Goal: Use online tool/utility: Utilize a website feature to perform a specific function

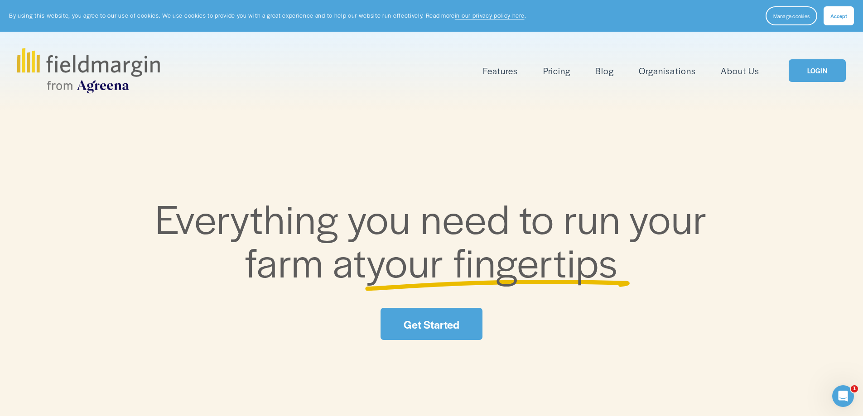
click at [813, 78] on link "LOGIN" at bounding box center [817, 70] width 57 height 23
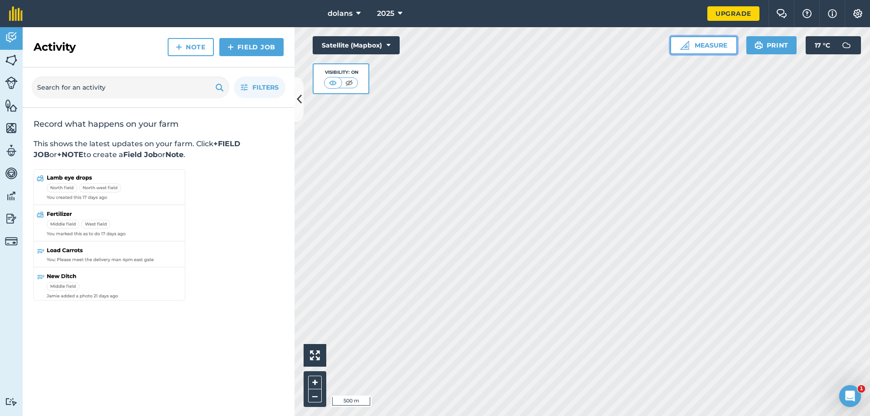
click at [716, 46] on button "Measure" at bounding box center [703, 45] width 67 height 18
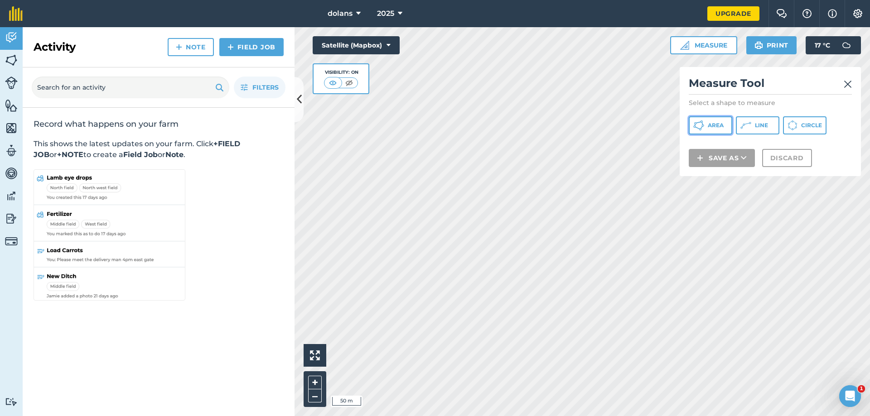
click at [707, 123] on button "Area" at bounding box center [710, 125] width 43 height 18
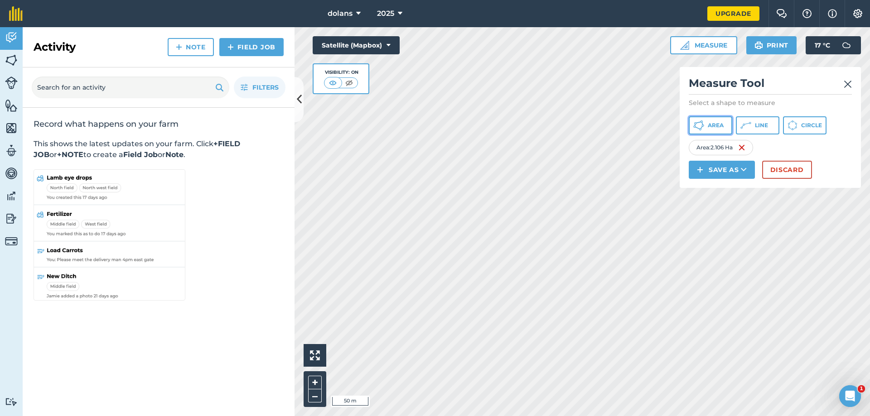
click at [713, 127] on span "Area" at bounding box center [716, 125] width 16 height 7
click at [706, 175] on button "Save as" at bounding box center [722, 170] width 66 height 18
click at [726, 195] on link "Field" at bounding box center [721, 190] width 63 height 20
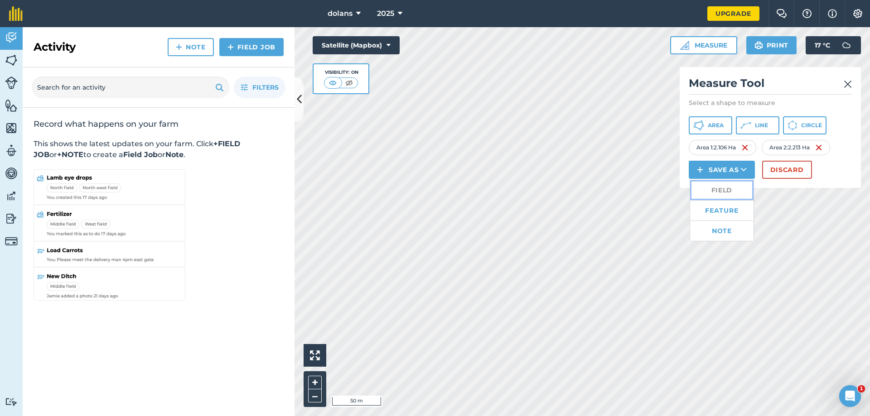
click at [726, 195] on link "Field" at bounding box center [721, 190] width 63 height 20
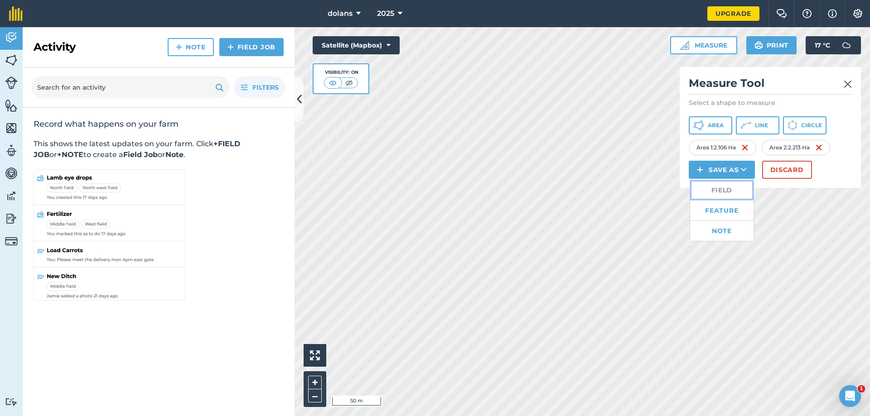
click at [726, 195] on link "Field" at bounding box center [721, 190] width 63 height 20
click at [15, 90] on div "Activity Fields Livestock Features Maps Team Vehicles Data Reporting Billing Tu…" at bounding box center [435, 221] width 870 height 389
click at [718, 125] on span "Area" at bounding box center [716, 125] width 16 height 7
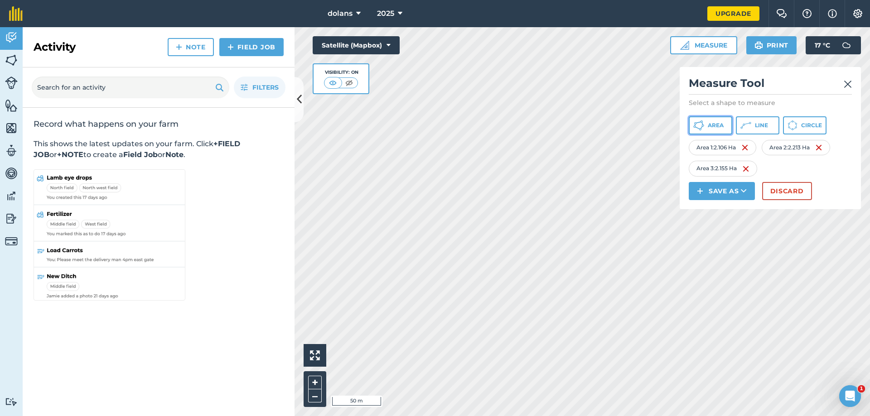
click at [716, 132] on button "Area" at bounding box center [710, 125] width 43 height 18
click at [716, 122] on span "Area" at bounding box center [716, 125] width 16 height 7
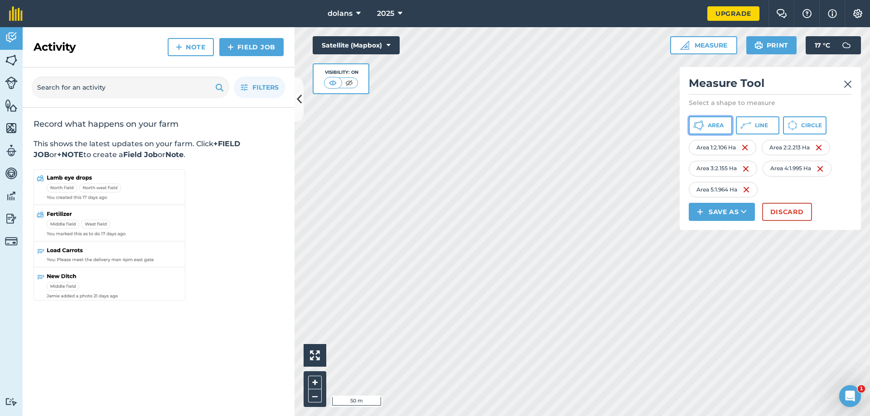
click at [716, 127] on span "Area" at bounding box center [716, 125] width 16 height 7
click at [790, 73] on div "Measure Tool Select a shape to measure Area Line Circle Area 1 : 2.106 Ha Area …" at bounding box center [769, 148] width 181 height 163
click at [853, 212] on div "Click to start drawing i 100 m + – Satellite (Mapbox) Visibility: On Measure Me…" at bounding box center [581, 221] width 575 height 389
click at [483, 416] on html "dolans 2025 Upgrade Farm Chat Help Info Settings Map printing is not available …" at bounding box center [435, 208] width 870 height 416
click at [847, 83] on img at bounding box center [847, 84] width 8 height 11
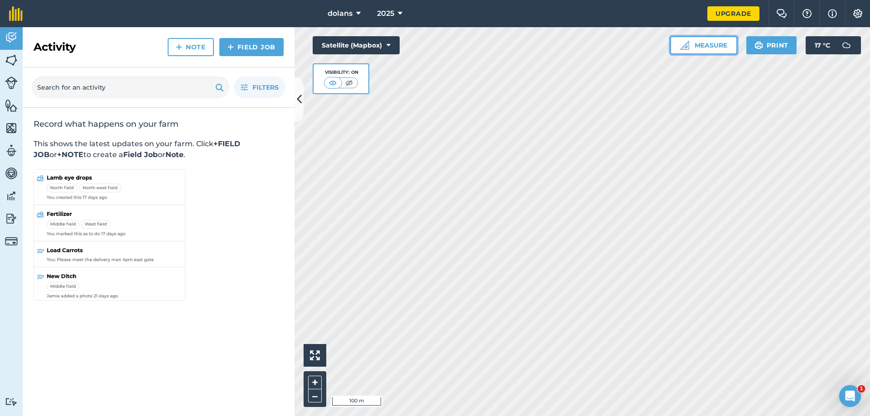
click at [715, 45] on button "Measure" at bounding box center [703, 45] width 67 height 18
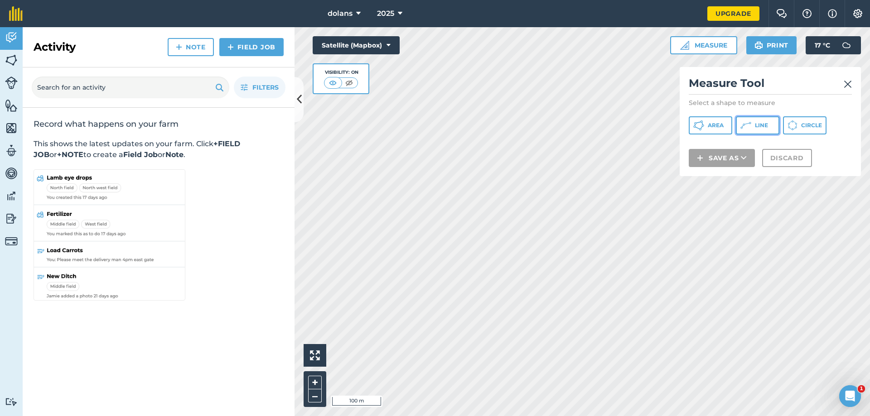
click at [748, 125] on icon at bounding box center [745, 125] width 11 height 11
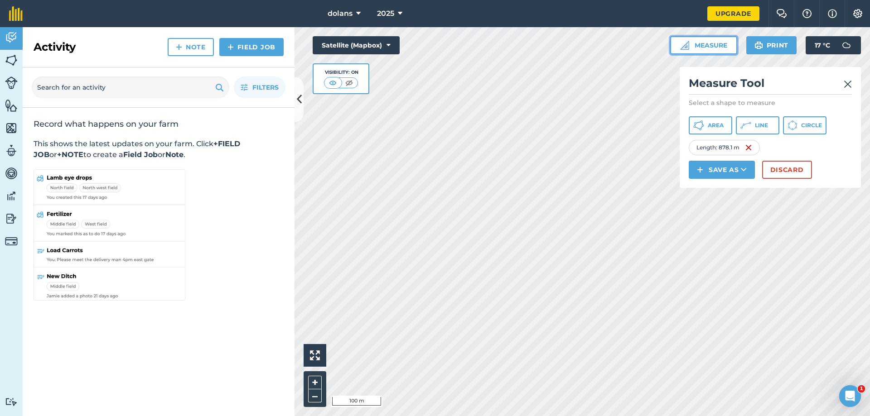
click at [718, 48] on button "Measure" at bounding box center [703, 45] width 67 height 18
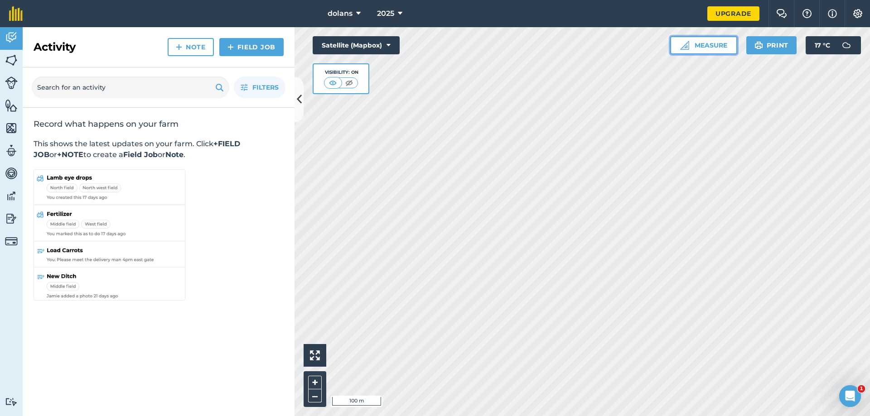
click at [718, 48] on button "Measure" at bounding box center [703, 45] width 67 height 18
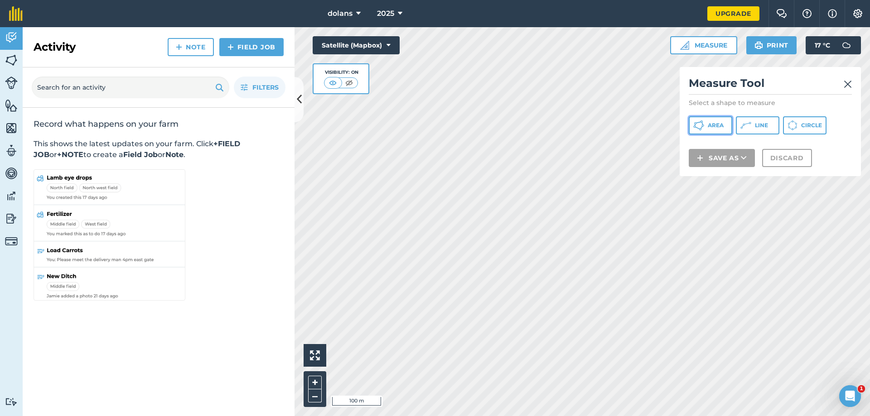
click at [719, 126] on span "Area" at bounding box center [716, 125] width 16 height 7
click at [747, 132] on button "Line" at bounding box center [757, 125] width 43 height 18
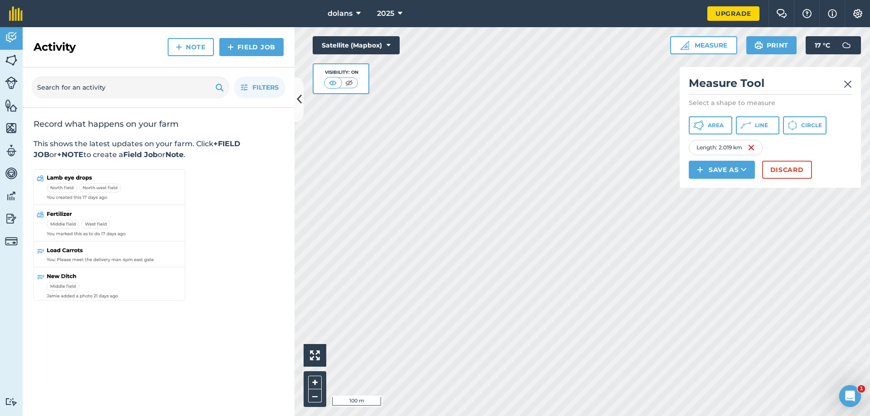
click at [849, 82] on img at bounding box center [847, 84] width 8 height 11
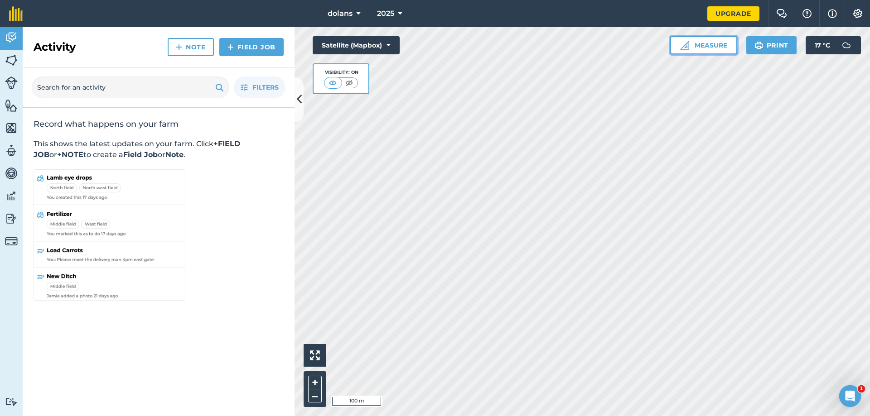
click at [713, 45] on button "Measure" at bounding box center [703, 45] width 67 height 18
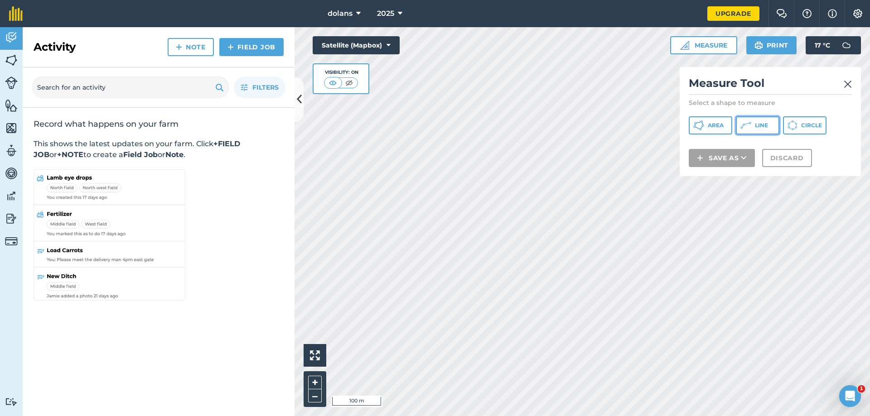
click at [760, 125] on span "Line" at bounding box center [761, 125] width 13 height 7
click at [543, 0] on html "dolans 2025 Upgrade Farm Chat Help Info Settings Map printing is not available …" at bounding box center [435, 208] width 870 height 416
click at [586, 7] on div "dolans 2025 Upgrade Farm Chat Help Info Settings Map printing is not available …" at bounding box center [435, 208] width 870 height 416
